Goal: Find contact information

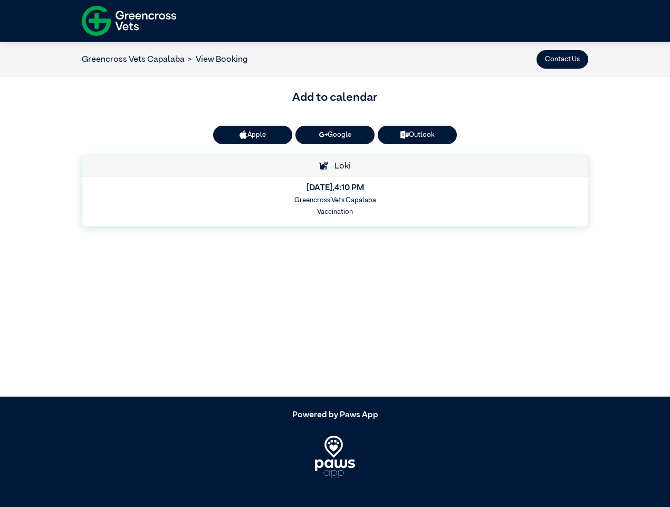
click at [563, 59] on button "Contact Us" at bounding box center [563, 59] width 52 height 18
click at [253, 135] on button "Apple" at bounding box center [252, 135] width 79 height 18
